Goal: Information Seeking & Learning: Check status

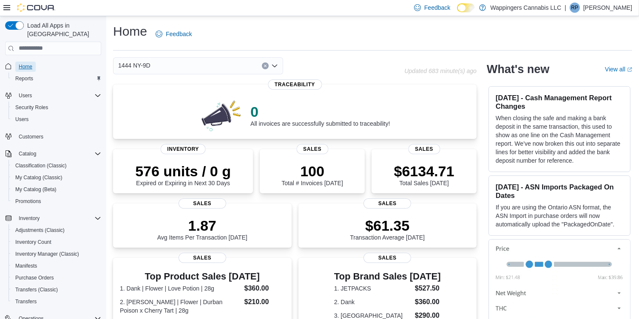
click at [31, 63] on span "Home" at bounding box center [26, 66] width 14 height 7
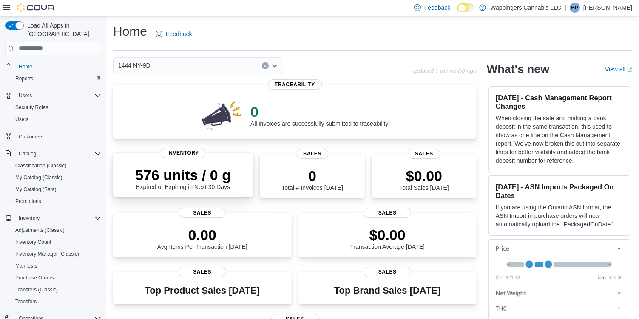
click at [154, 187] on div "576 units / 0 g Expired or Expiring in Next 30 Days" at bounding box center [183, 179] width 96 height 24
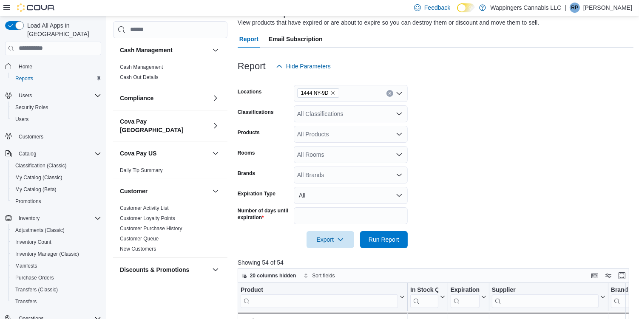
scroll to position [145, 0]
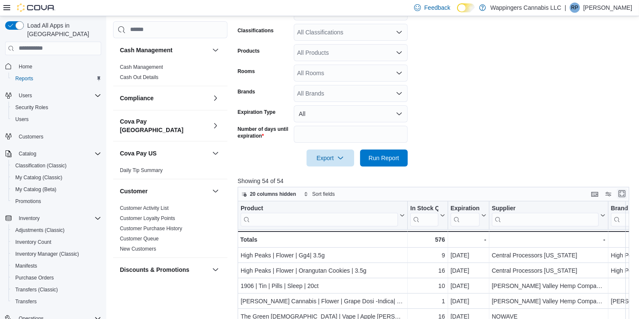
click at [627, 194] on button "Enter fullscreen" at bounding box center [622, 194] width 10 height 10
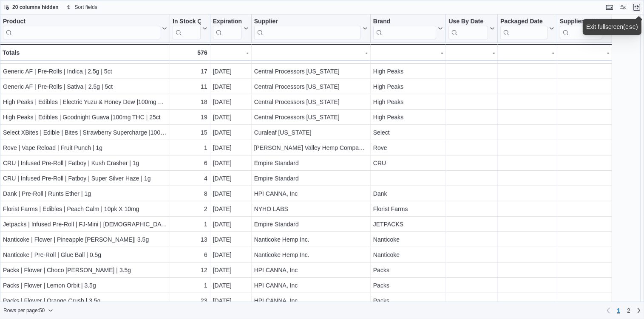
scroll to position [524, 0]
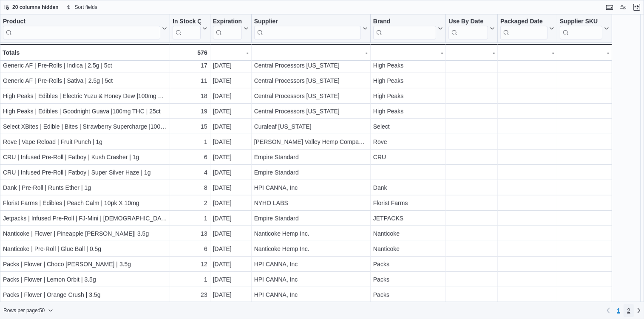
click at [628, 311] on span "2" at bounding box center [628, 311] width 3 height 9
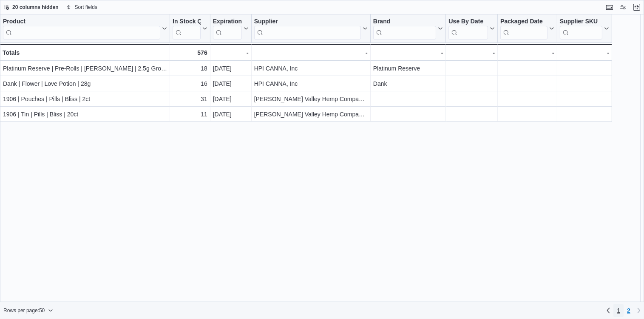
click at [616, 311] on link "1" at bounding box center [619, 311] width 10 height 14
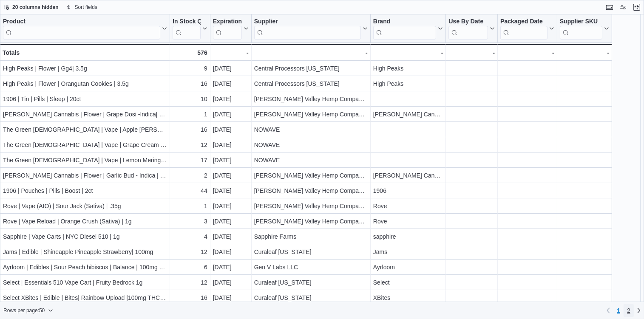
click at [630, 312] on span "2" at bounding box center [628, 311] width 3 height 9
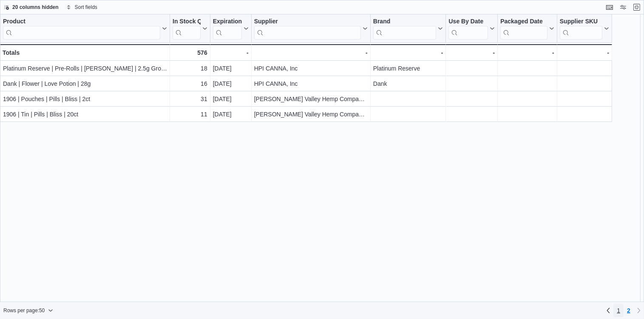
click at [618, 312] on span "1" at bounding box center [618, 311] width 3 height 9
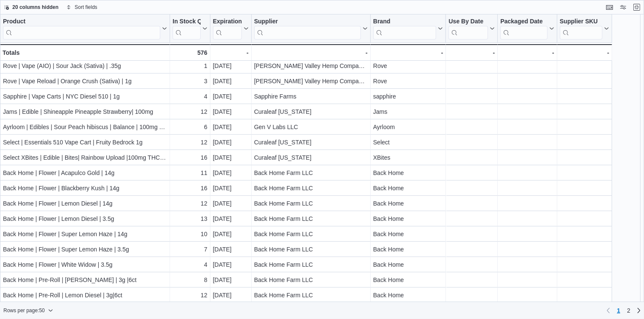
scroll to position [170, 0]
